Goal: Use online tool/utility: Utilize a website feature to perform a specific function

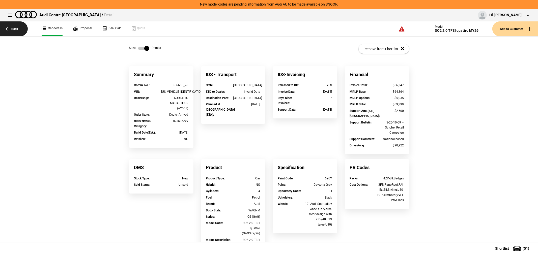
click at [14, 29] on link "Back" at bounding box center [14, 28] width 28 height 15
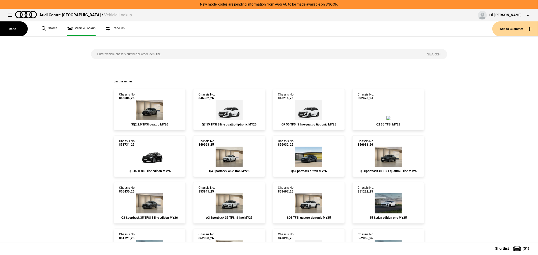
click at [200, 52] on input "search" at bounding box center [256, 54] width 330 height 10
type input "854925"
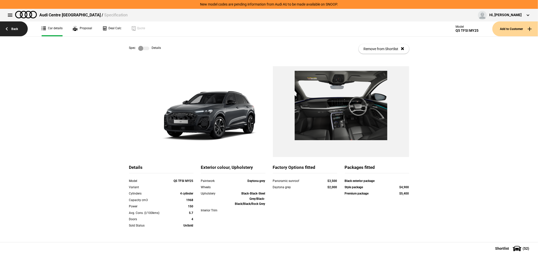
click at [16, 26] on link "Back" at bounding box center [14, 28] width 28 height 15
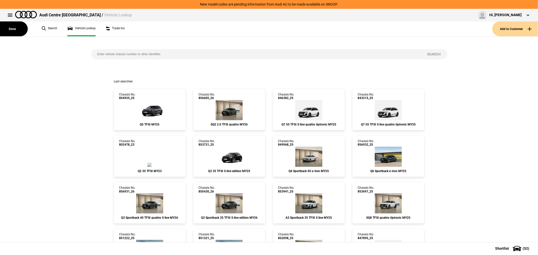
click at [160, 56] on input "search" at bounding box center [256, 54] width 330 height 10
click at [158, 51] on input "search" at bounding box center [256, 54] width 330 height 10
type input "854952"
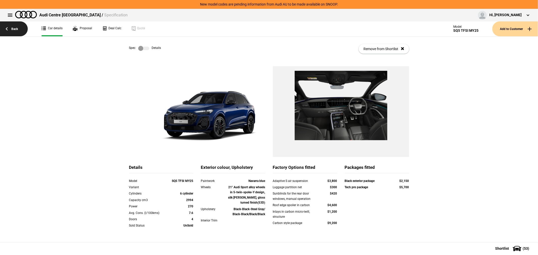
click at [8, 28] on link "Back" at bounding box center [14, 28] width 28 height 15
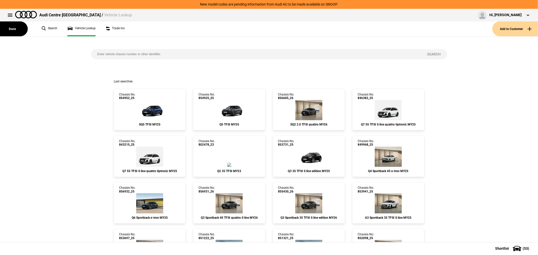
click at [175, 59] on input "search" at bounding box center [256, 54] width 330 height 10
type input "854360"
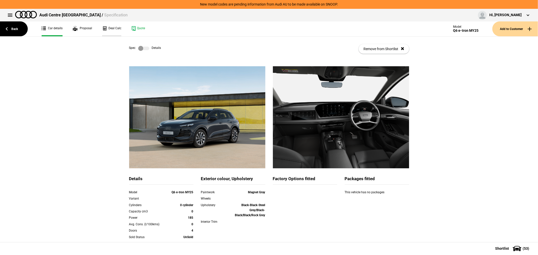
click at [110, 28] on link "Deal Calc" at bounding box center [111, 28] width 19 height 15
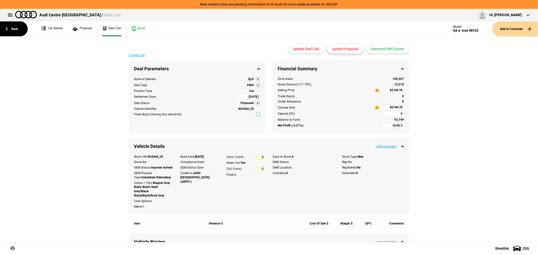
click at [342, 47] on button "Update Proposal" at bounding box center [345, 49] width 36 height 10
click at [391, 47] on button "Generate FMO Quote" at bounding box center [387, 49] width 43 height 10
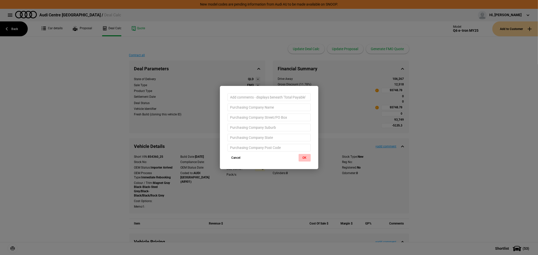
click at [305, 159] on button "OK" at bounding box center [305, 158] width 12 height 8
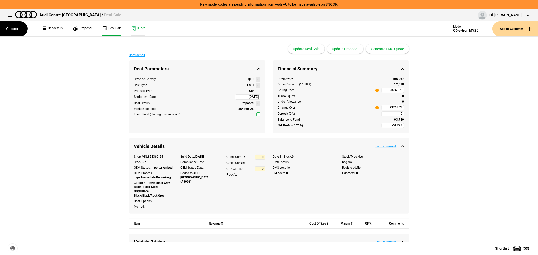
click at [136, 28] on link "Quote" at bounding box center [138, 28] width 14 height 15
